Goal: Task Accomplishment & Management: Manage account settings

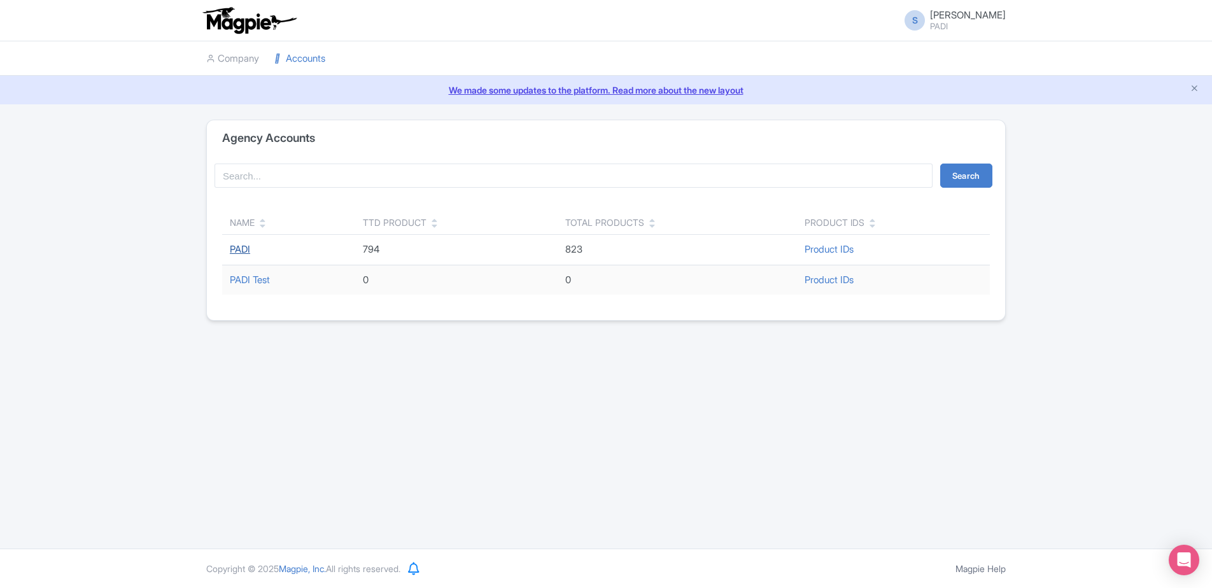
click at [245, 247] on link "PADI" at bounding box center [240, 249] width 20 height 12
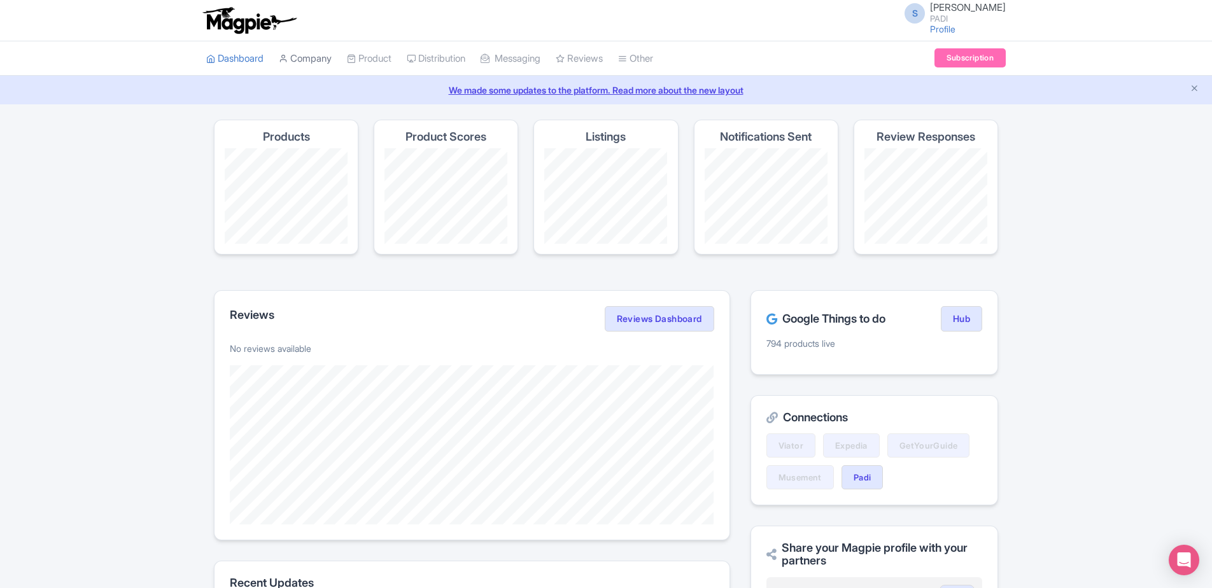
click at [304, 64] on link "Company" at bounding box center [305, 58] width 53 height 35
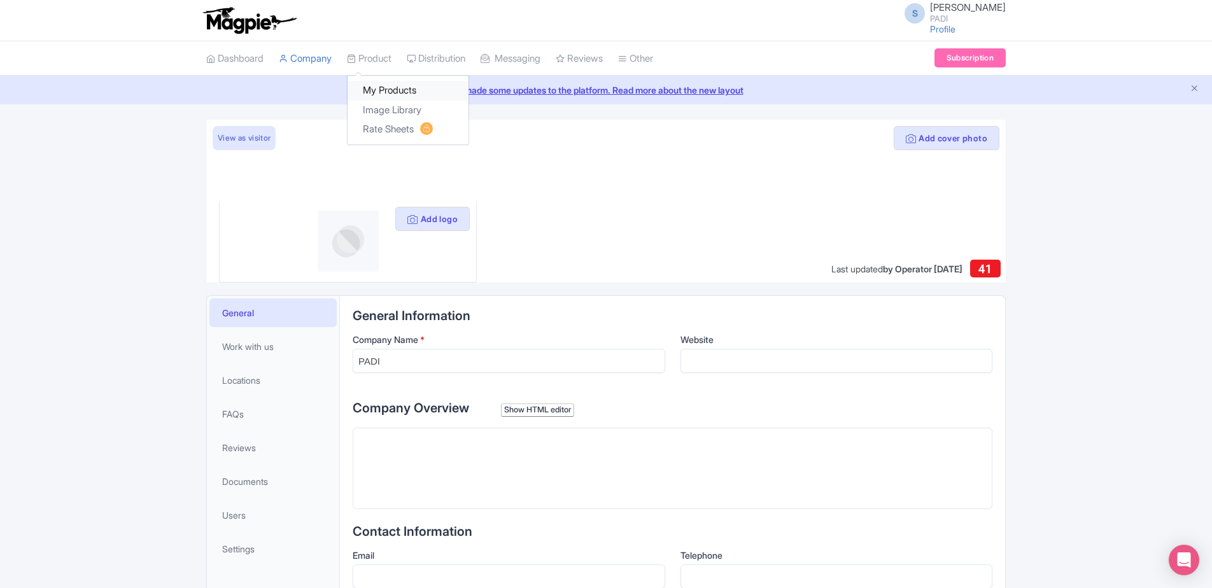
click at [388, 96] on link "My Products" at bounding box center [407, 91] width 121 height 20
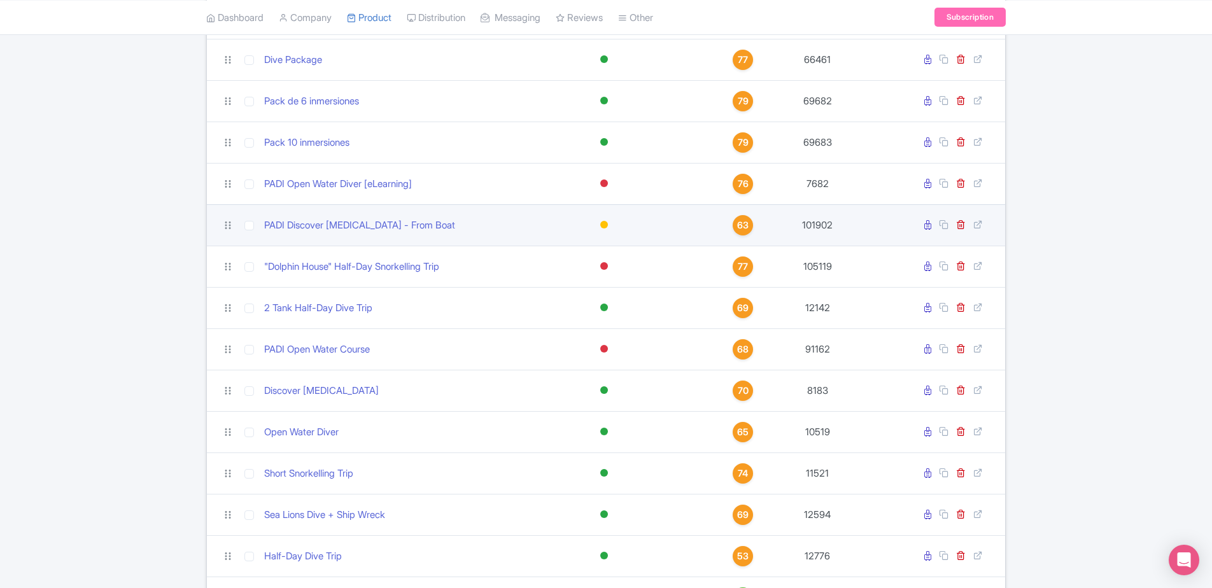
scroll to position [821, 0]
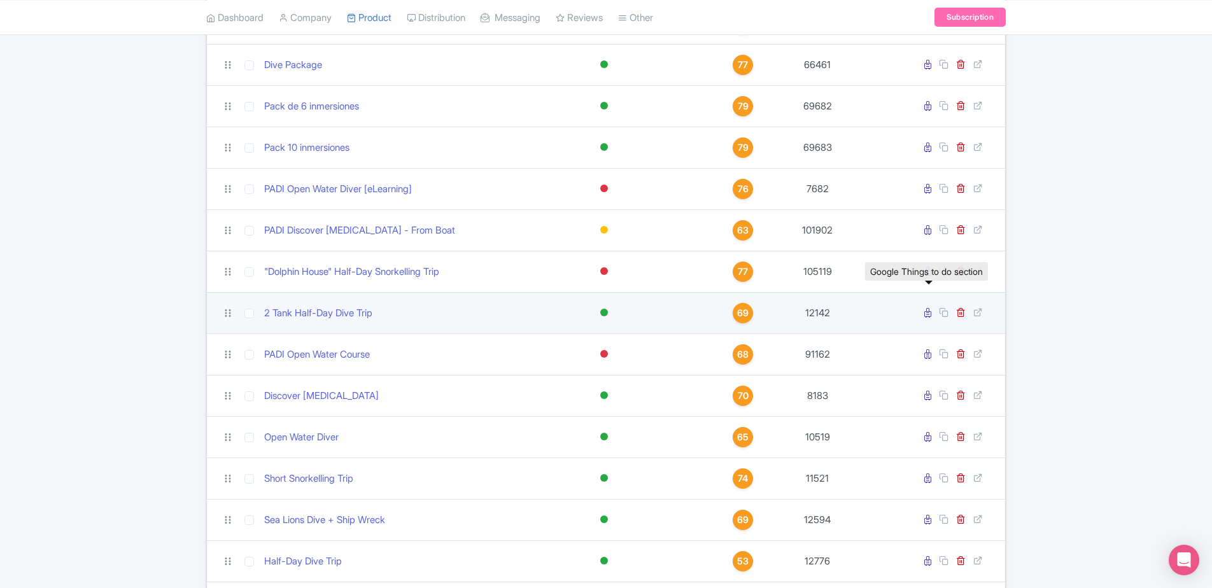
click at [930, 308] on icon at bounding box center [927, 313] width 7 height 10
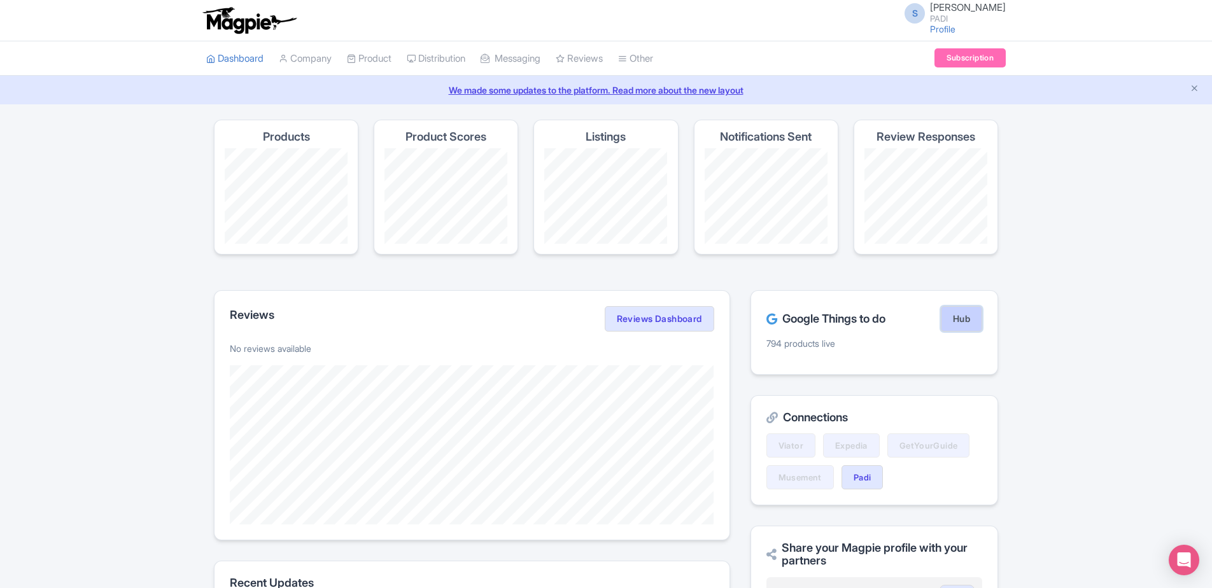
click at [962, 317] on link "Hub" at bounding box center [961, 318] width 41 height 25
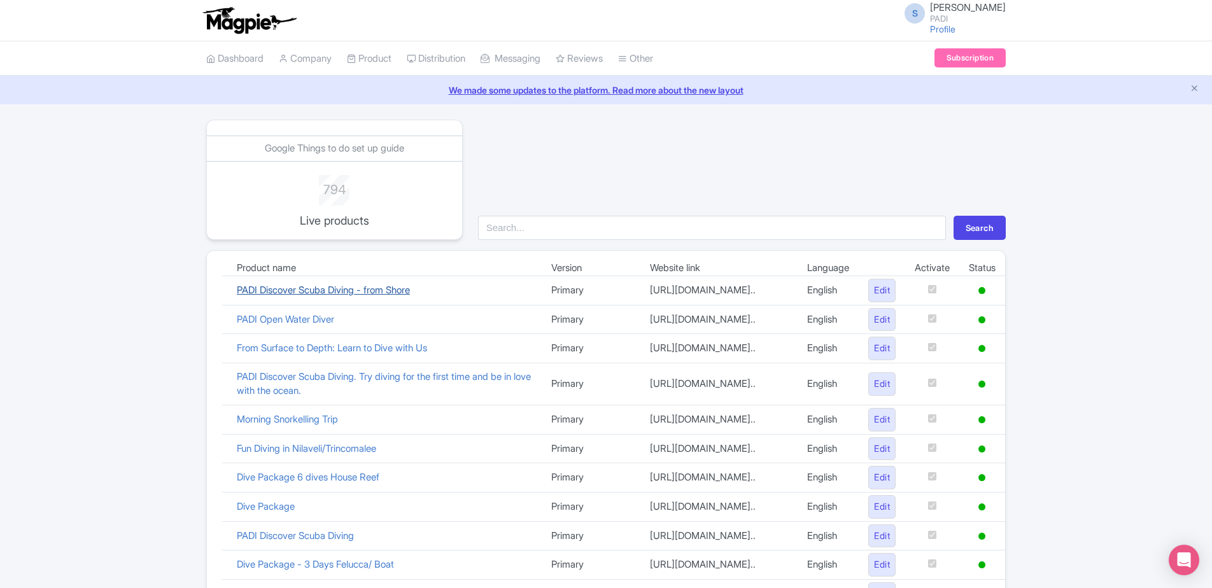
click at [300, 296] on link "PADI Discover Scuba Diving - from Shore" at bounding box center [323, 290] width 173 height 12
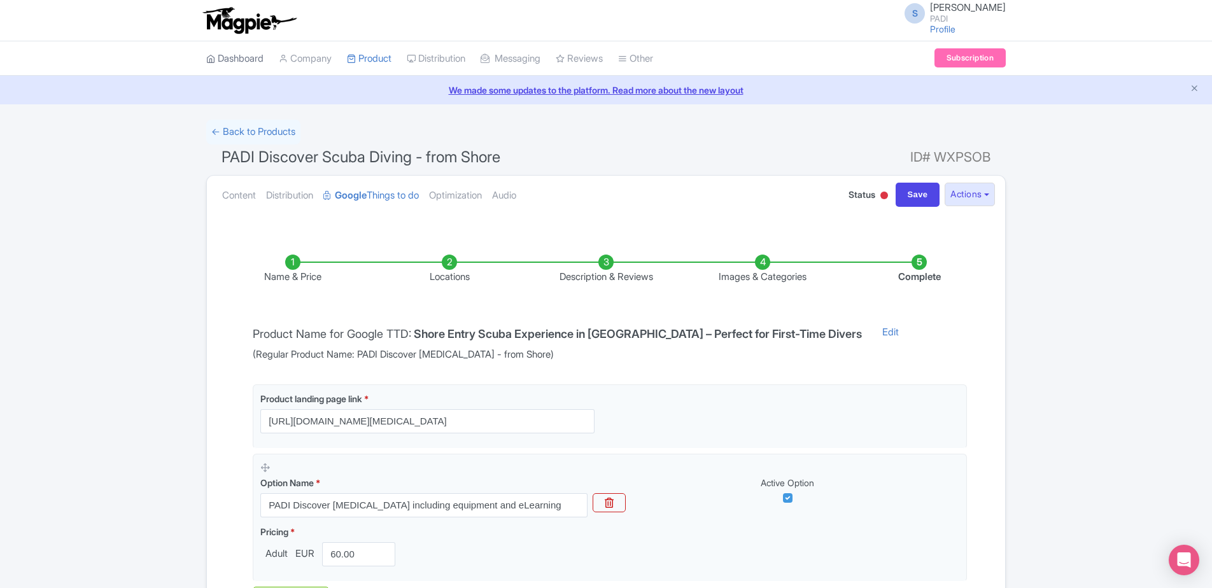
click at [260, 63] on link "Dashboard" at bounding box center [234, 58] width 57 height 35
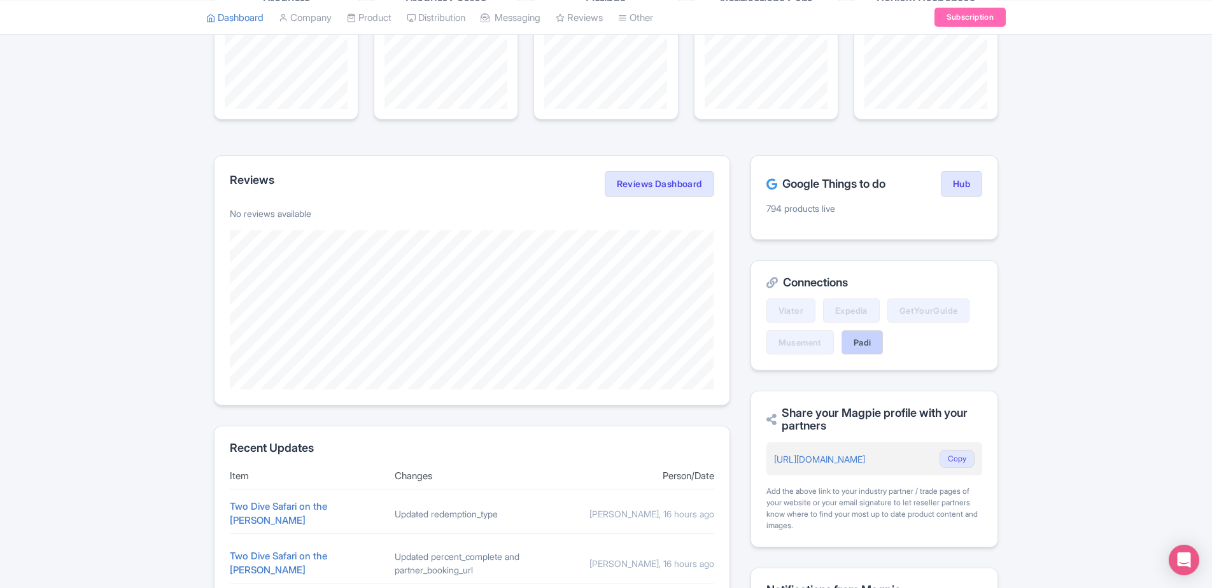
scroll to position [64, 0]
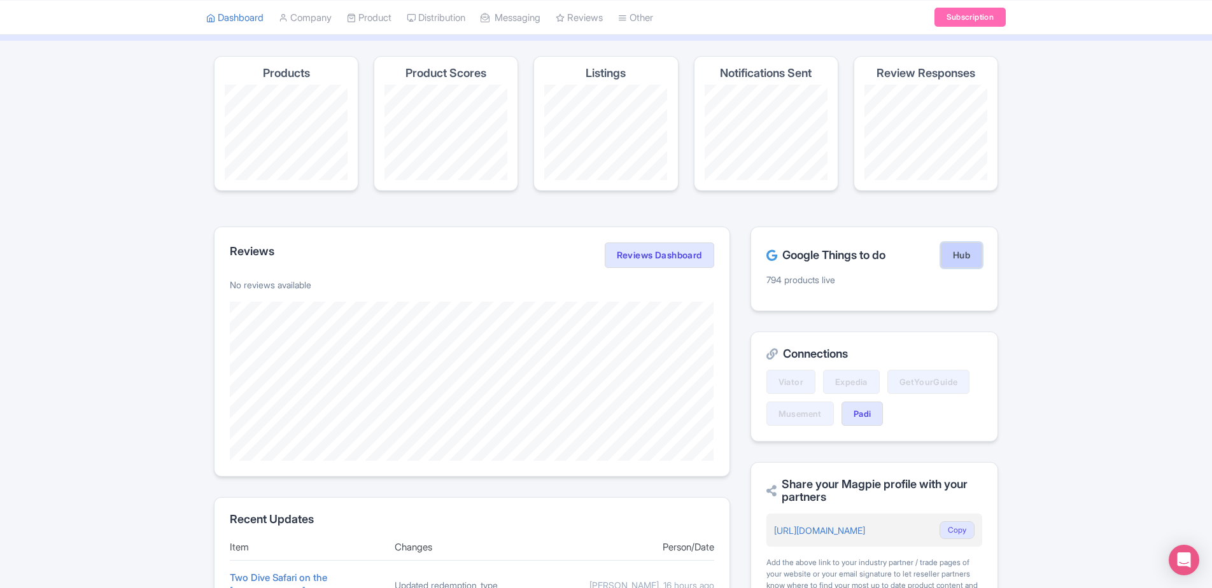
click at [958, 260] on link "Hub" at bounding box center [961, 254] width 41 height 25
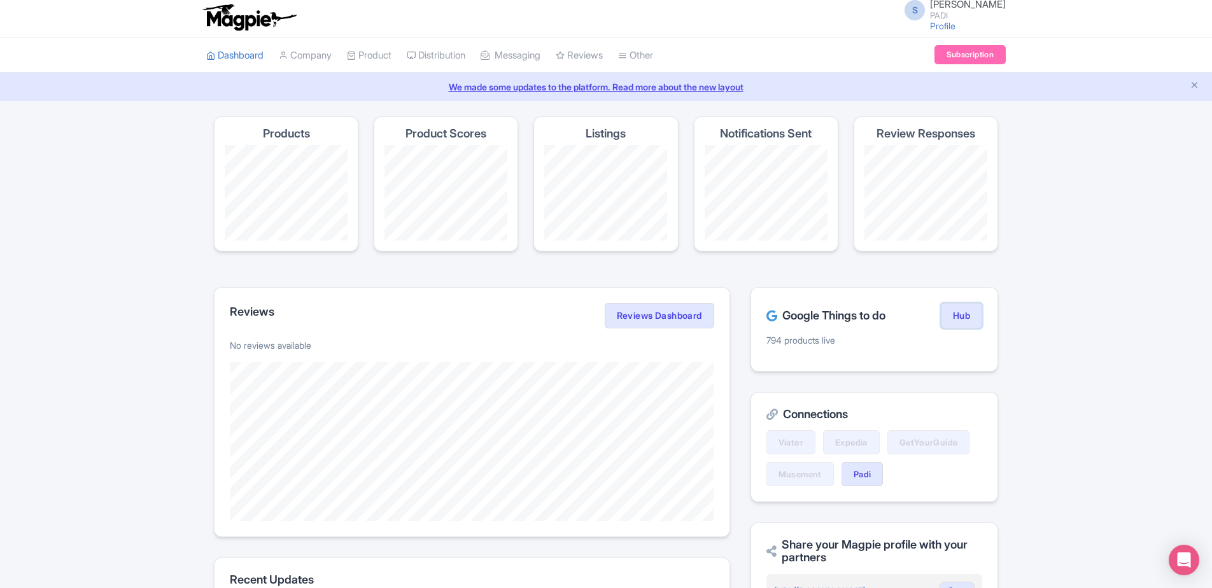
scroll to position [0, 0]
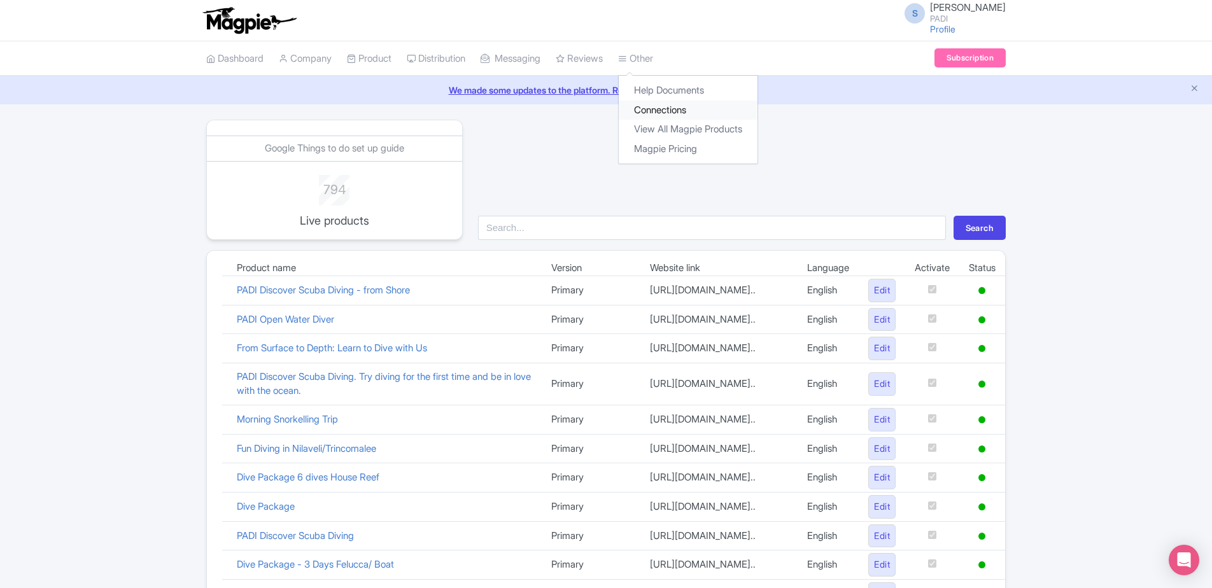
click at [660, 111] on link "Connections" at bounding box center [688, 111] width 139 height 20
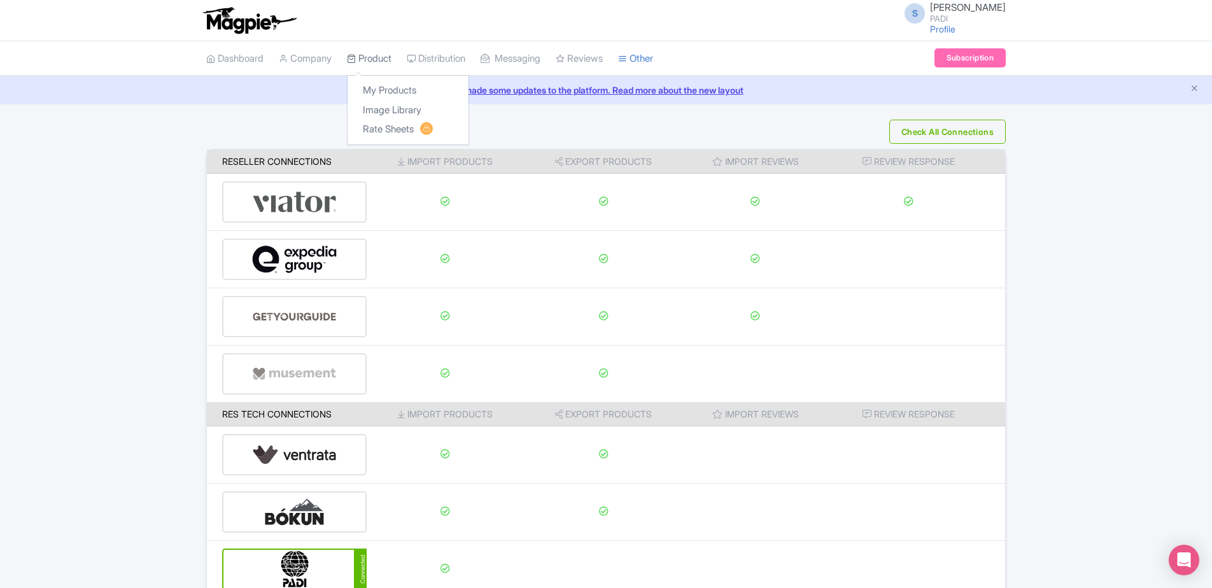
click at [383, 55] on link "Product" at bounding box center [369, 58] width 45 height 35
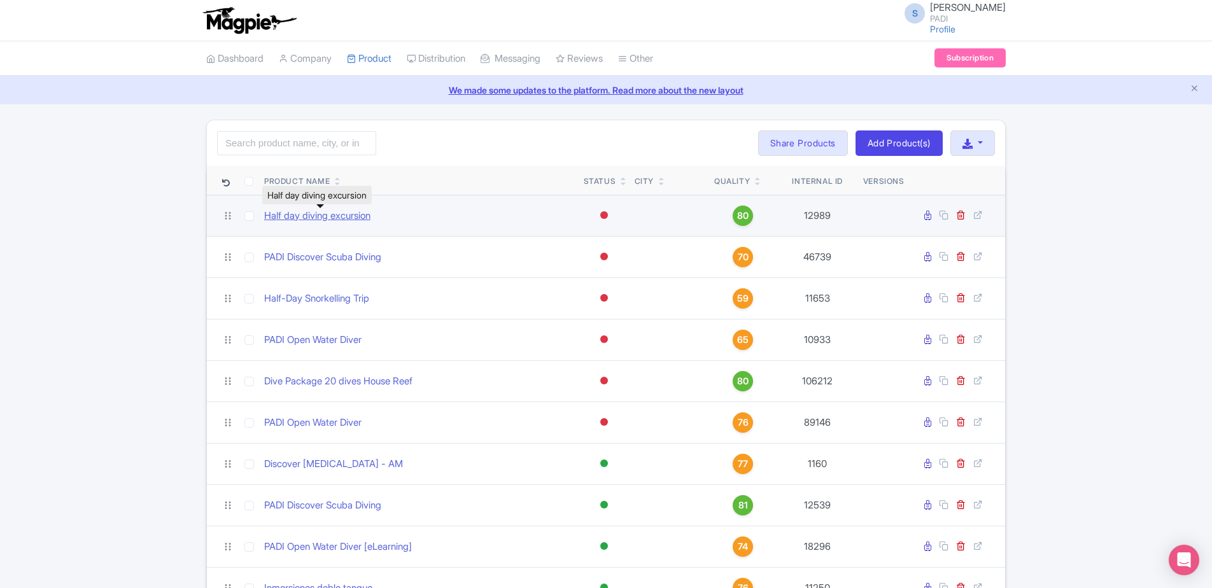
click at [333, 221] on link "Half day diving excursion" at bounding box center [317, 216] width 106 height 15
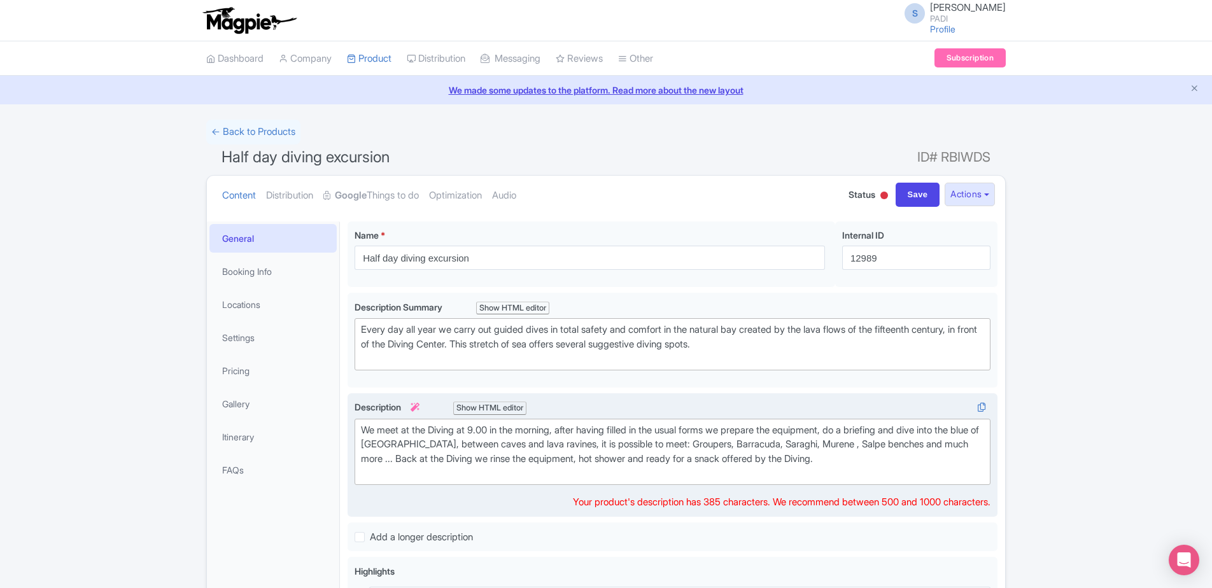
scroll to position [64, 0]
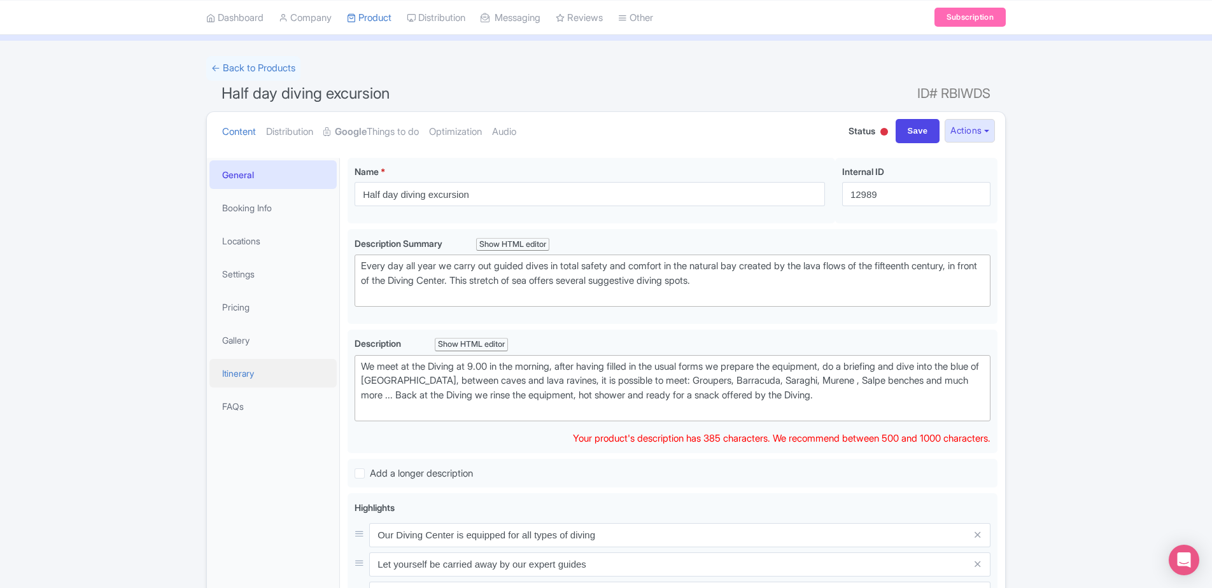
click at [261, 377] on link "Itinerary" at bounding box center [272, 373] width 127 height 29
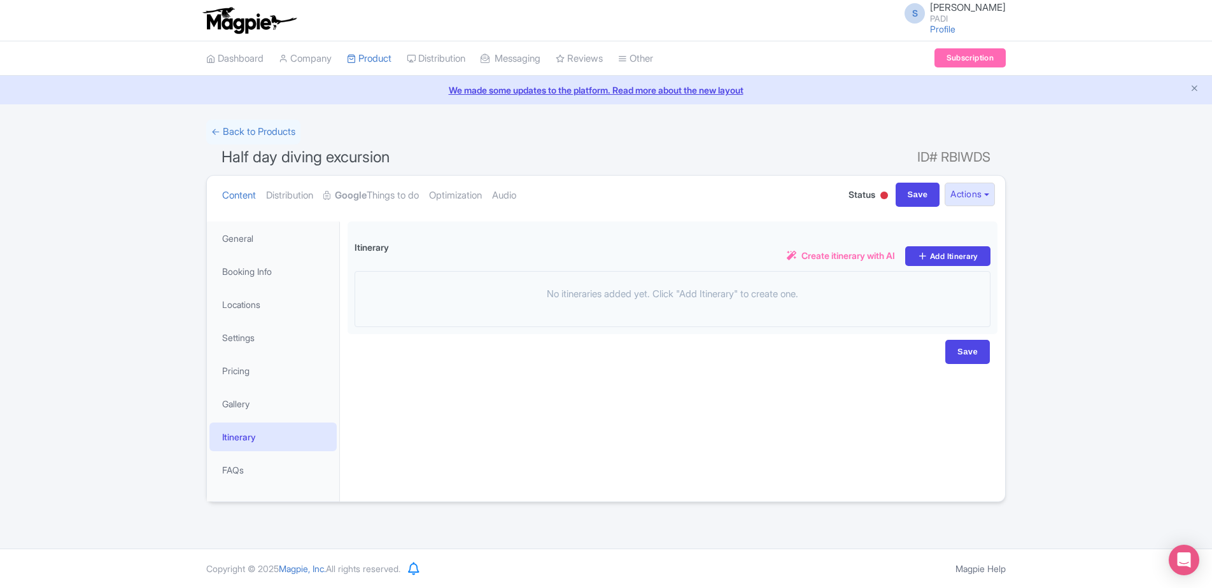
scroll to position [0, 0]
click at [248, 373] on link "Pricing" at bounding box center [272, 370] width 127 height 29
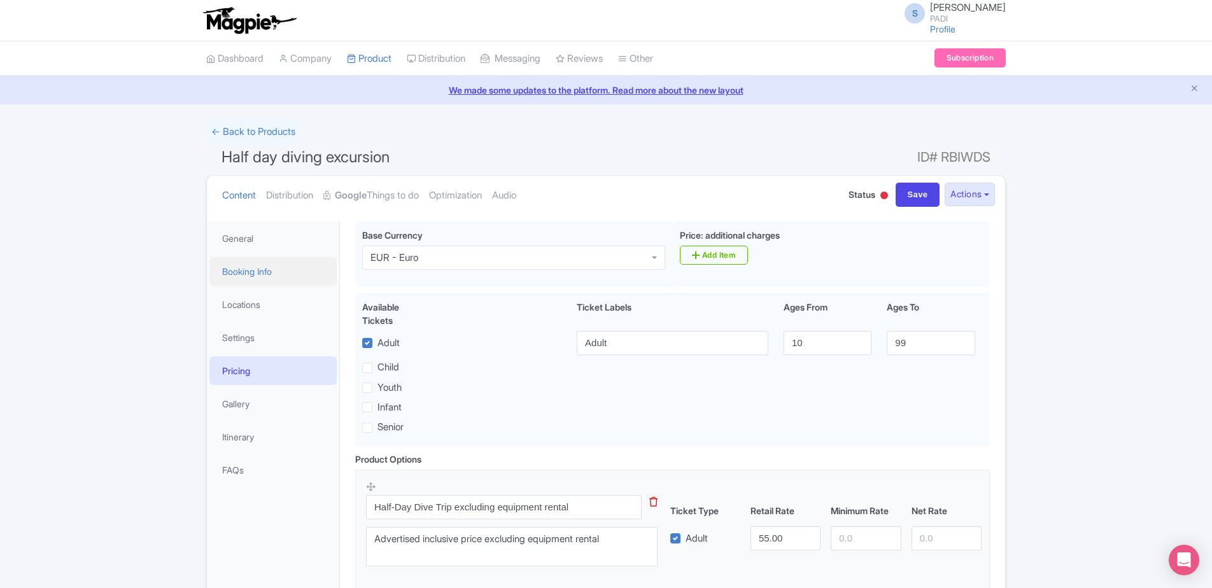
click at [236, 272] on link "Booking Info" at bounding box center [272, 271] width 127 height 29
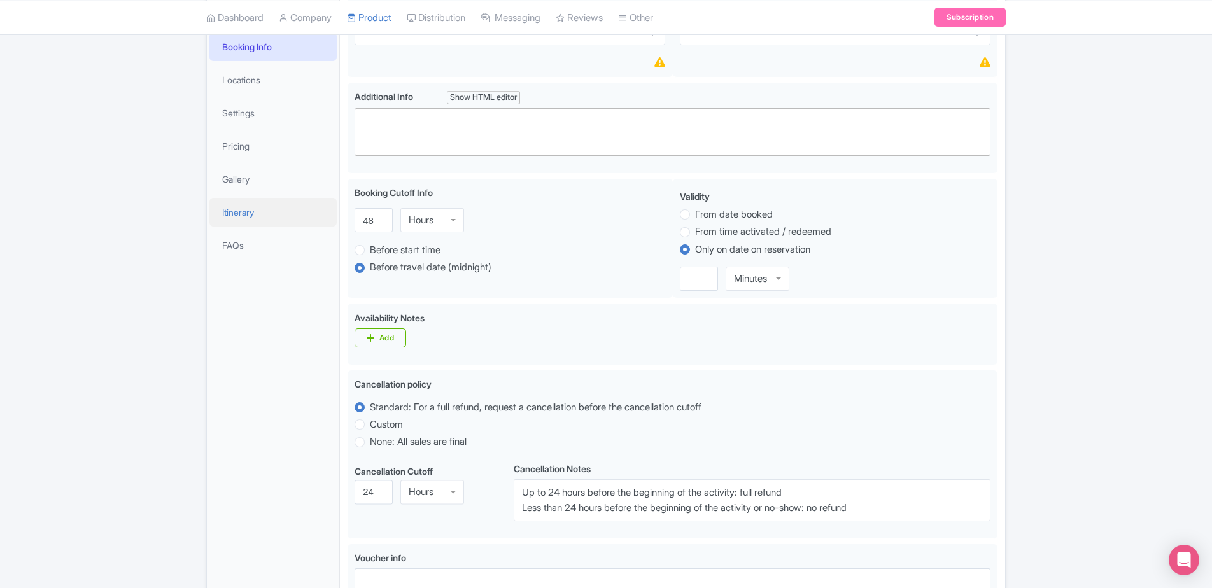
scroll to position [34, 0]
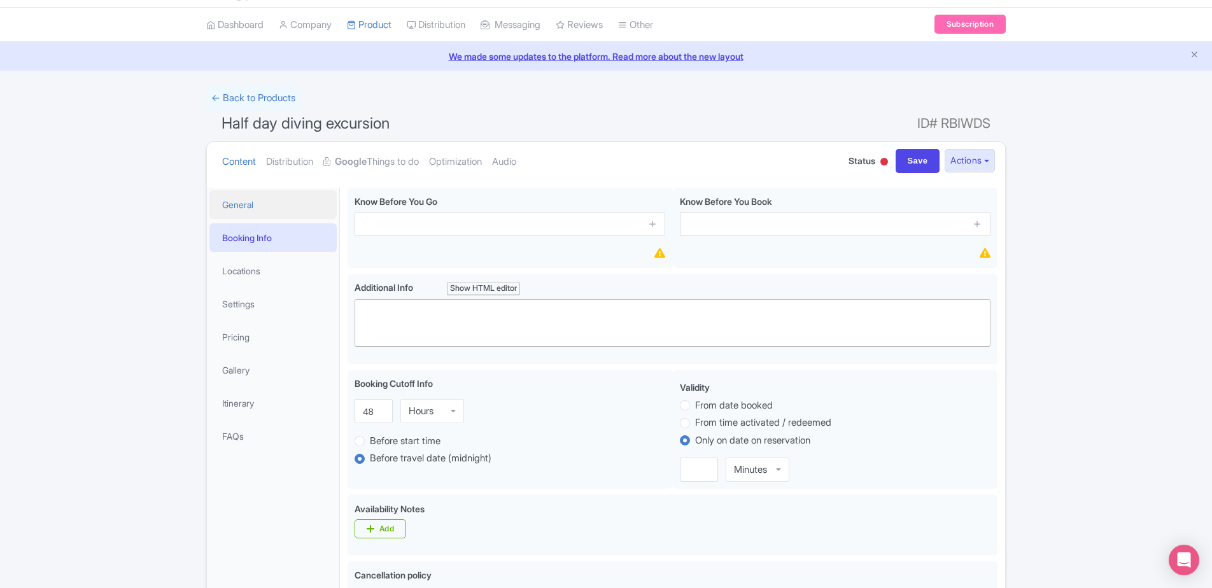
click at [232, 198] on link "General" at bounding box center [272, 204] width 127 height 29
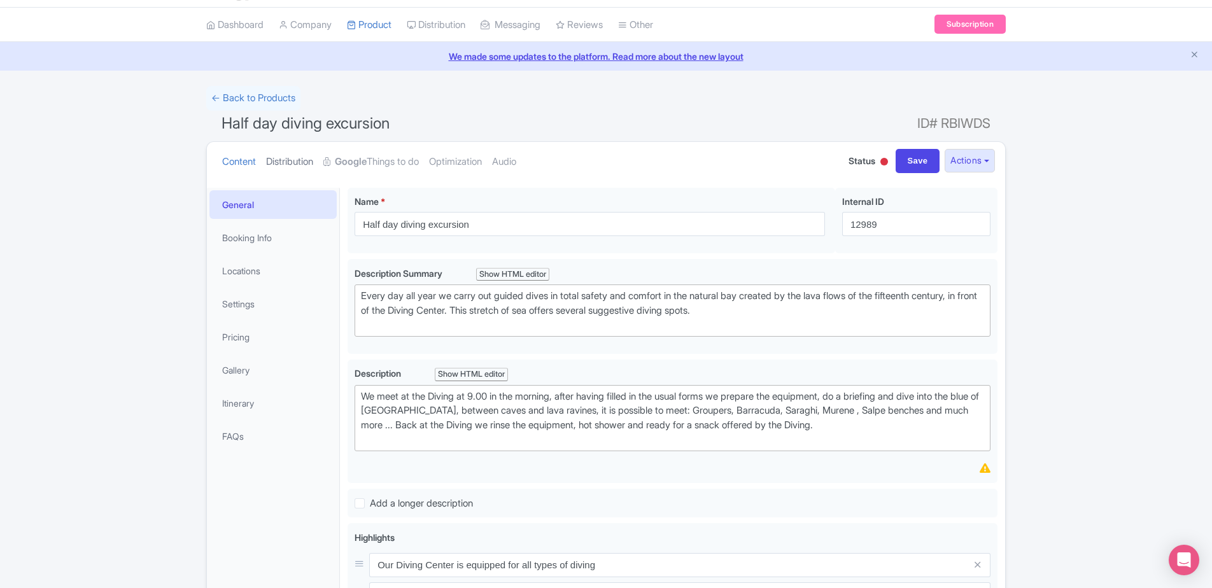
click at [307, 160] on link "Distribution" at bounding box center [289, 162] width 47 height 40
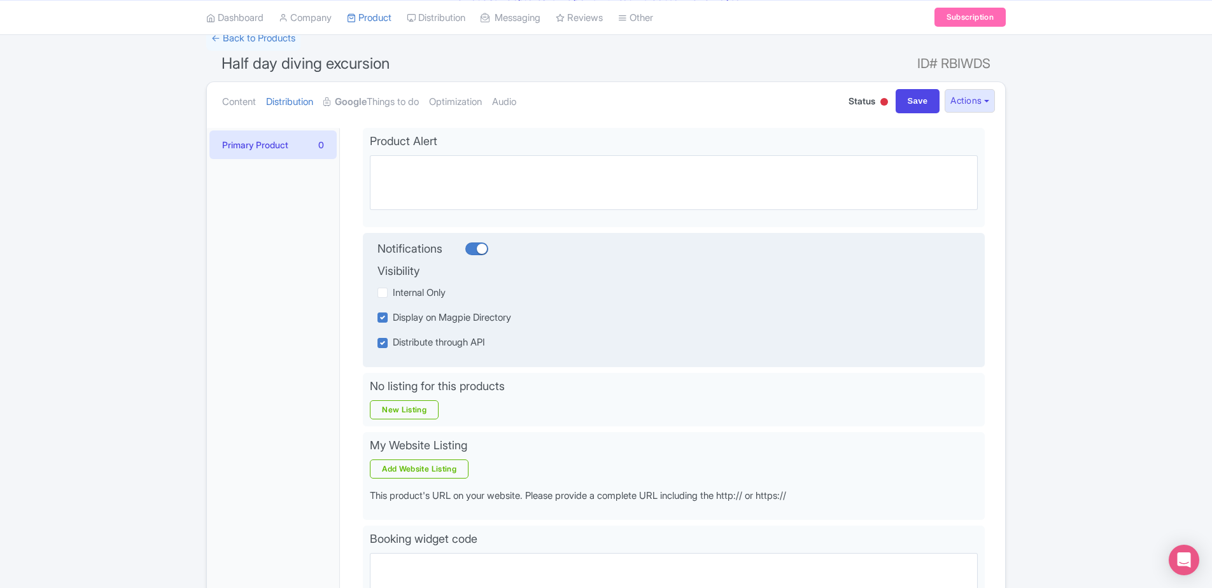
scroll to position [0, 0]
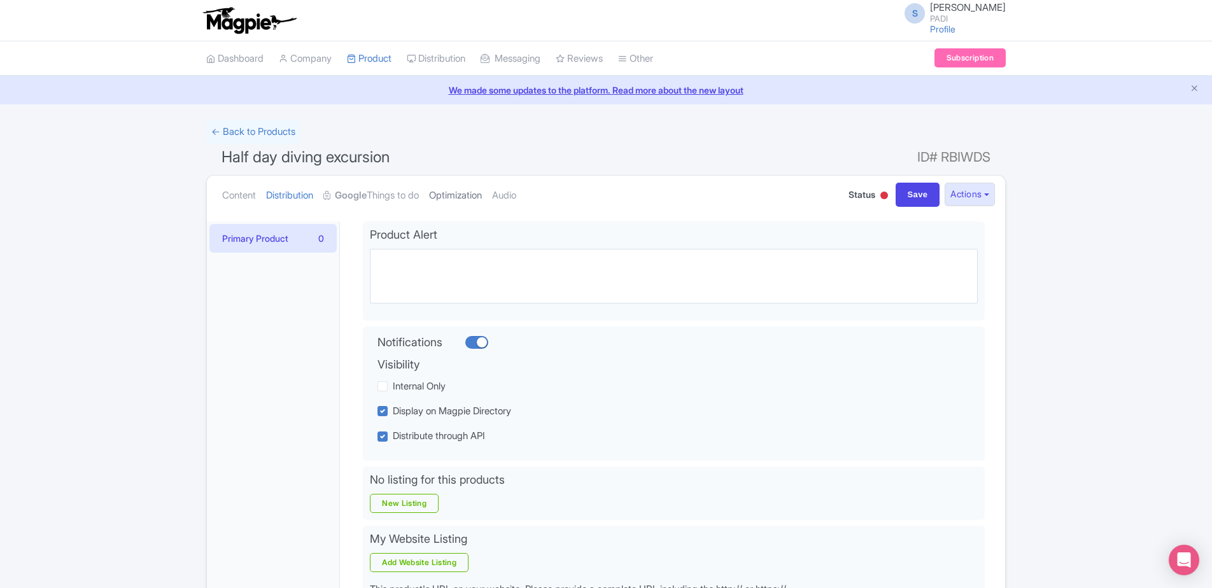
click at [474, 195] on link "Optimization" at bounding box center [455, 196] width 53 height 40
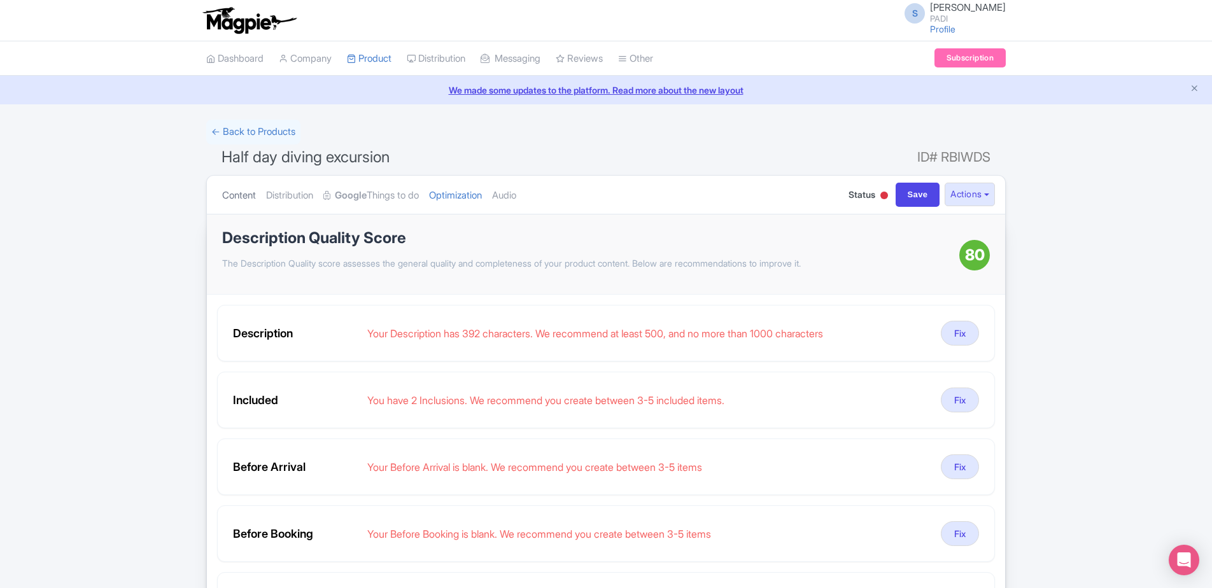
click at [246, 200] on link "Content" at bounding box center [239, 196] width 34 height 40
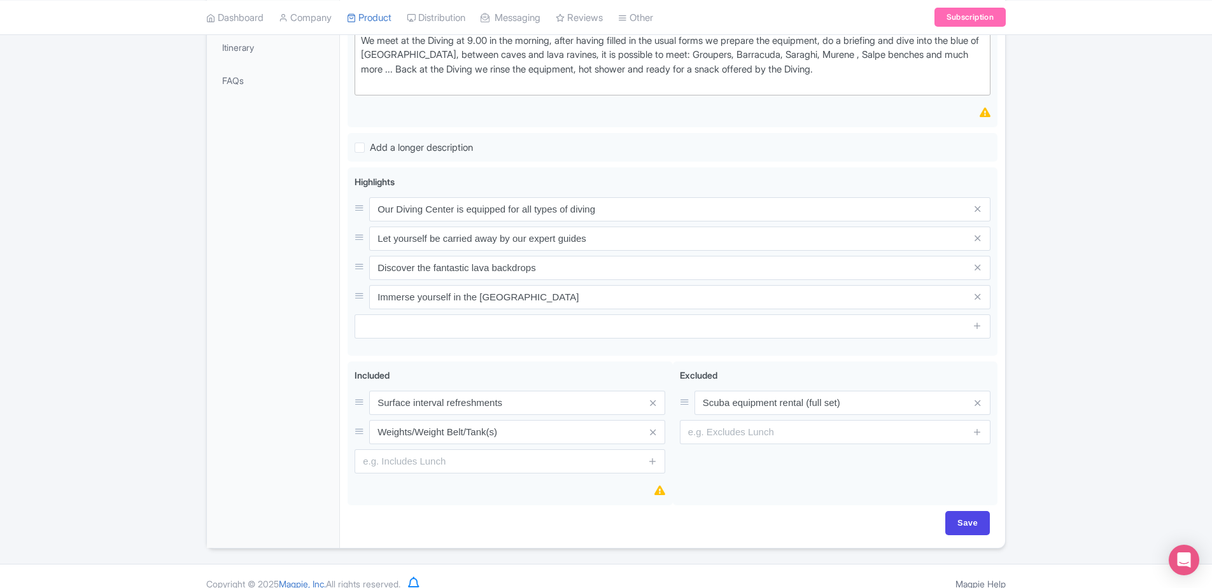
scroll to position [404, 0]
